Goal: Transaction & Acquisition: Purchase product/service

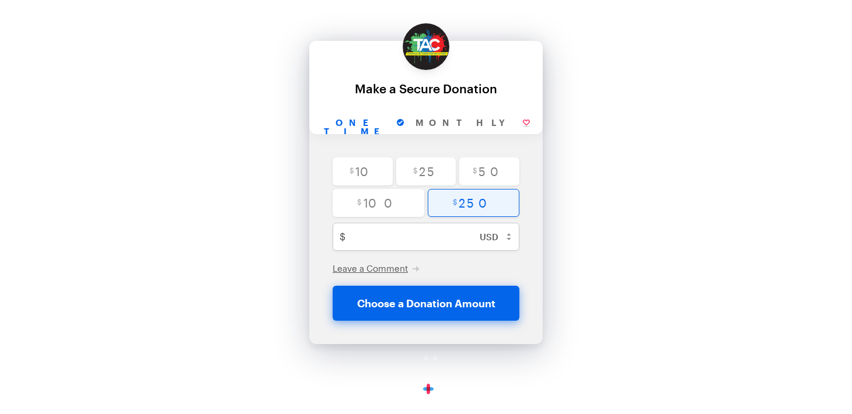
click at [478, 205] on input "radio" at bounding box center [474, 203] width 92 height 28
radio input "true"
type input "250"
checkbox input "false"
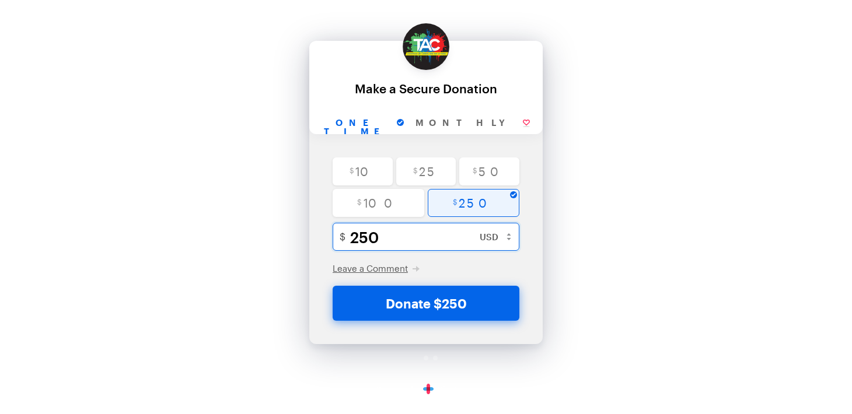
drag, startPoint x: 389, startPoint y: 236, endPoint x: 323, endPoint y: 236, distance: 66.5
click at [323, 236] on div "$ 10 $ 25 $ 50 $ 100 $ 250 250 Minimum amount is $1.00 $ USD ($) CAD (C$) AUD (…" at bounding box center [425, 222] width 233 height 128
type input "3"
radio input "false"
checkbox input "false"
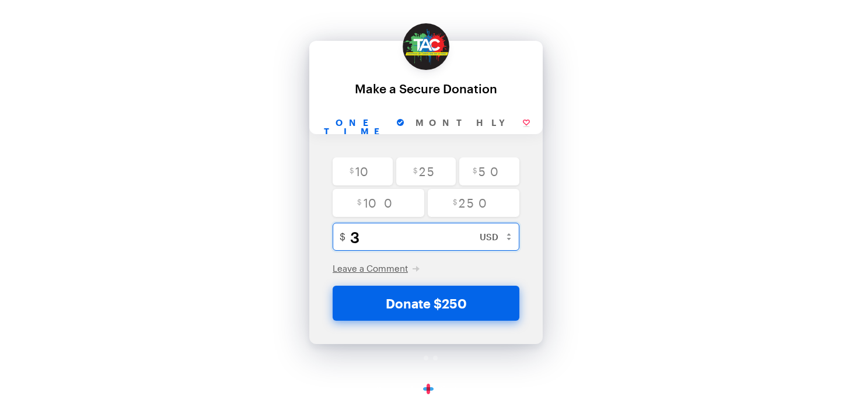
type input "30"
checkbox input "false"
type input "300"
checkbox input "false"
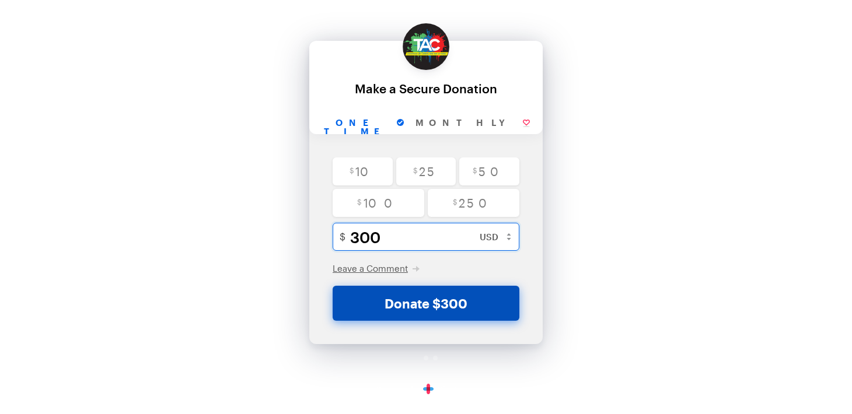
type input "300"
click at [417, 305] on button "Donate $300" at bounding box center [426, 303] width 187 height 35
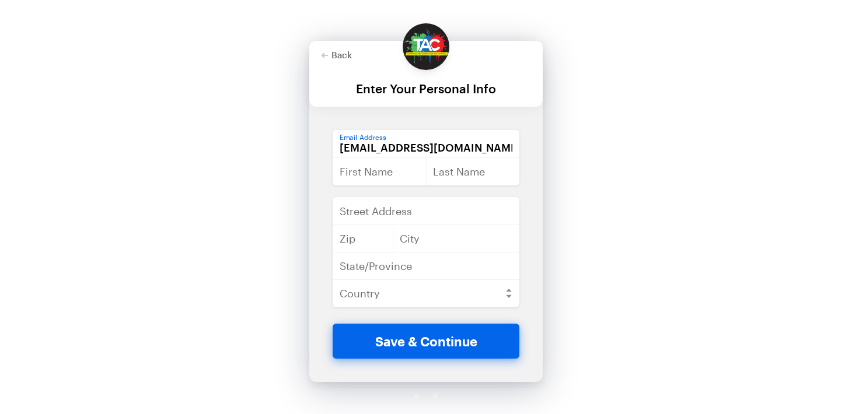
type input "[EMAIL_ADDRESS][DOMAIN_NAME]"
type input "q"
type input "Ashlye"
type input "[PERSON_NAME]"
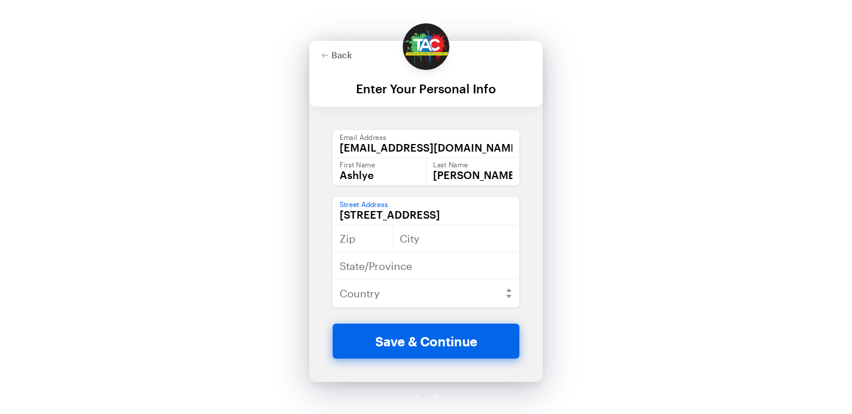
type input "[STREET_ADDRESS]"
type input "70130"
type input "[GEOGRAPHIC_DATA]"
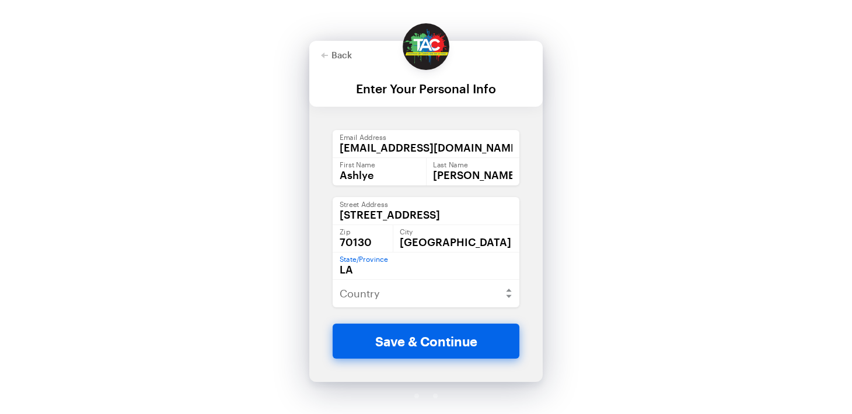
type input "LA"
select select "US"
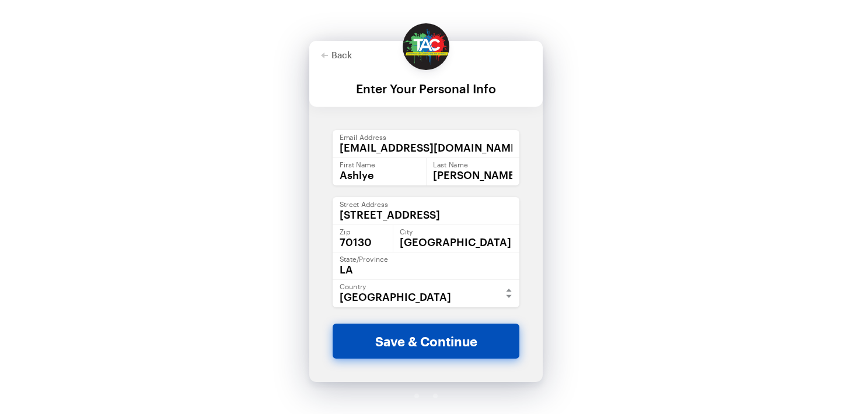
click at [441, 338] on button "Save & Continue" at bounding box center [426, 341] width 187 height 35
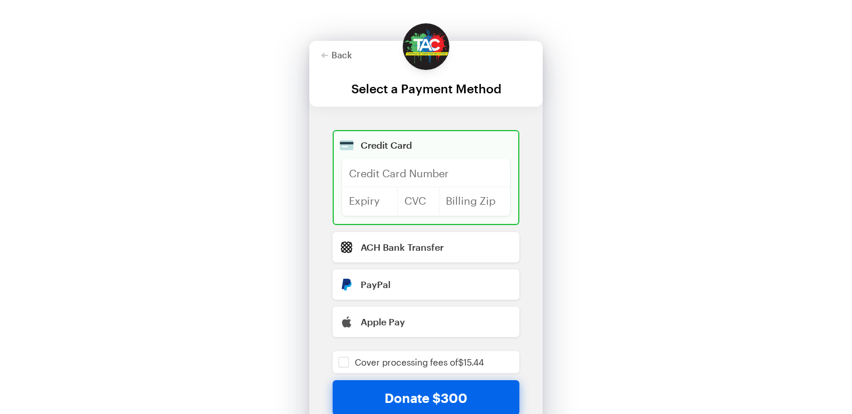
click at [397, 149] on div "Credit Card" at bounding box center [435, 145] width 149 height 9
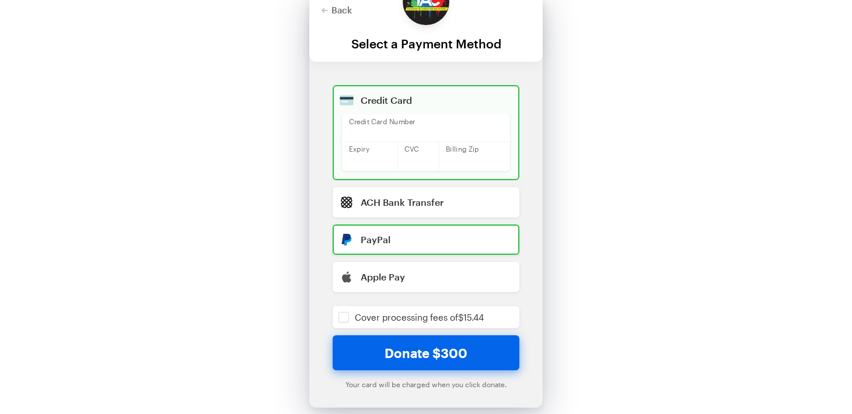
scroll to position [48, 0]
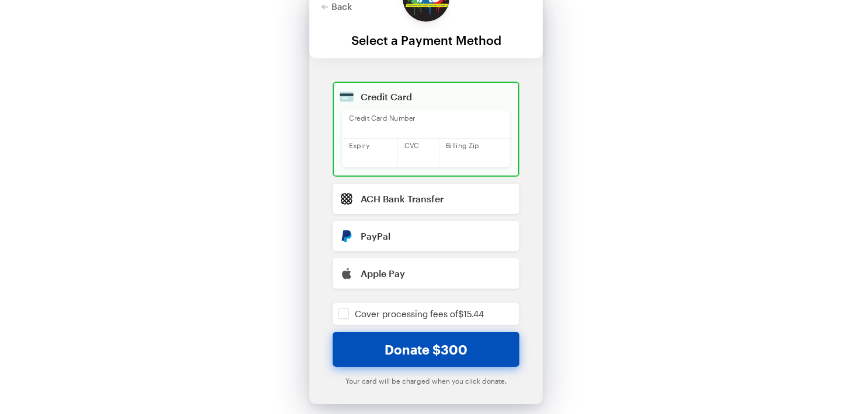
click at [446, 355] on button "Donate $300" at bounding box center [426, 349] width 187 height 35
checkbox input "false"
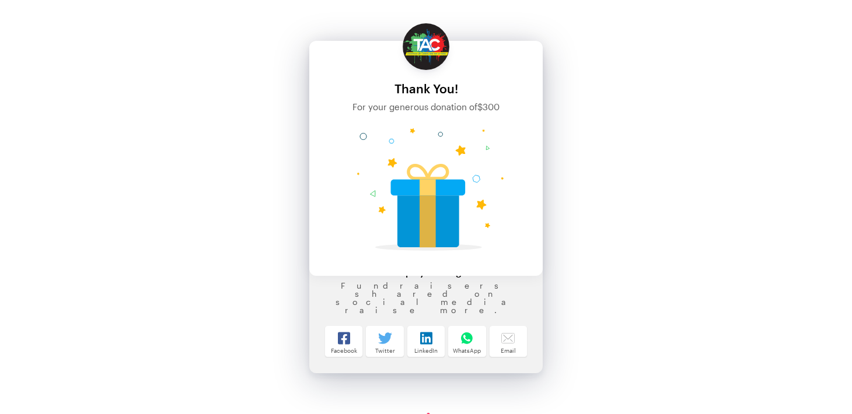
scroll to position [0, 0]
